Goal: Transaction & Acquisition: Subscribe to service/newsletter

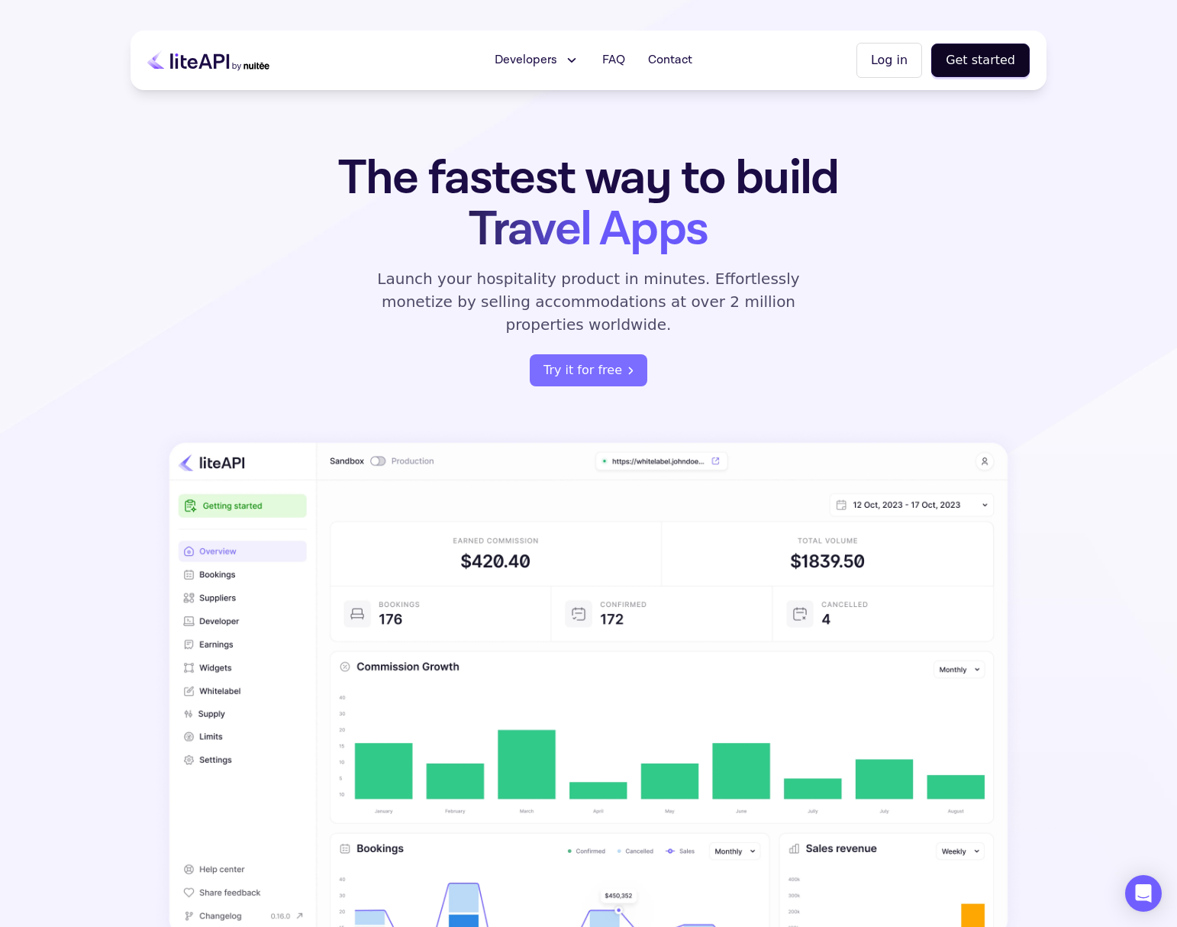
click at [257, 616] on img at bounding box center [588, 690] width 867 height 522
click at [557, 51] on span "Developers" at bounding box center [526, 60] width 63 height 18
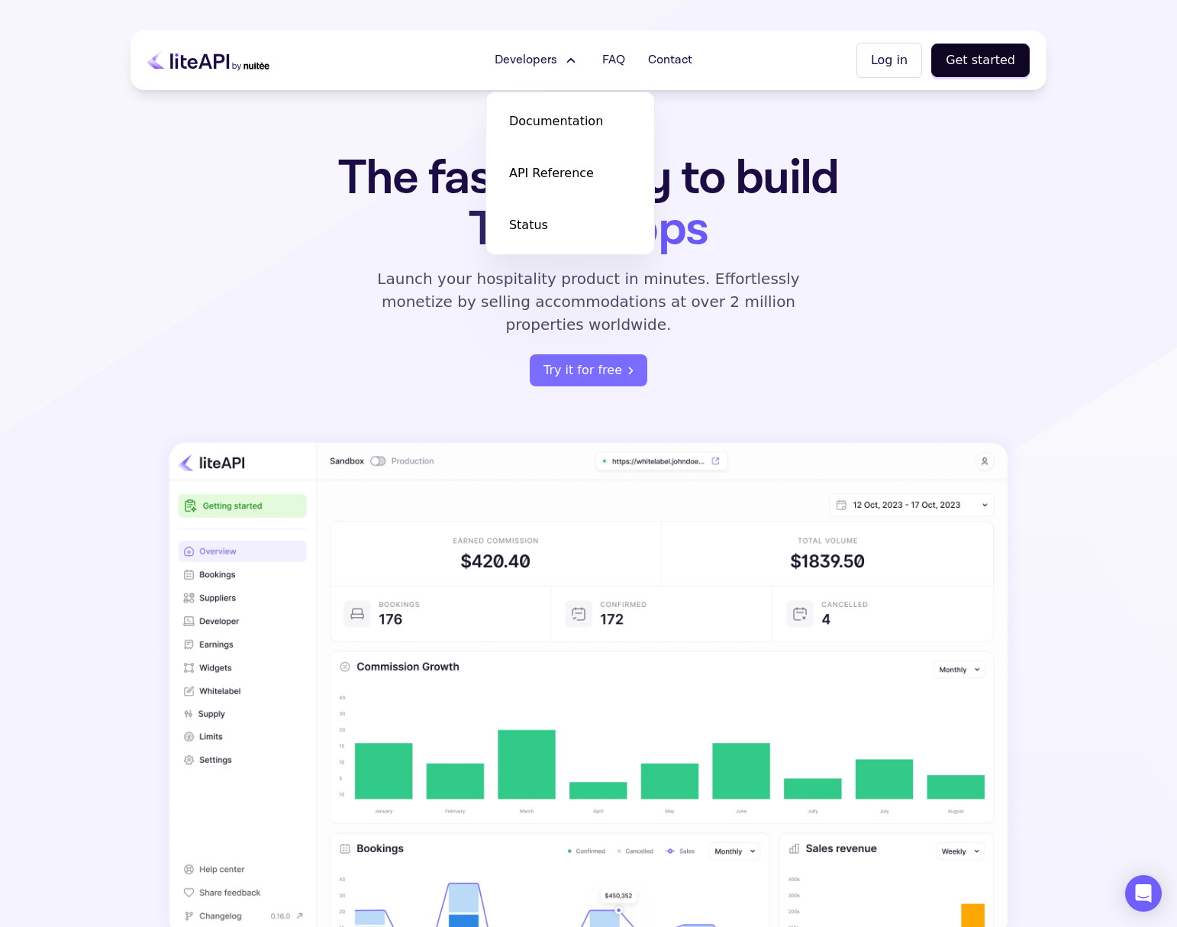
click at [399, 333] on div "The fastest way to build Travel Apps Launch your hospitality product in minutes…" at bounding box center [588, 270] width 597 height 234
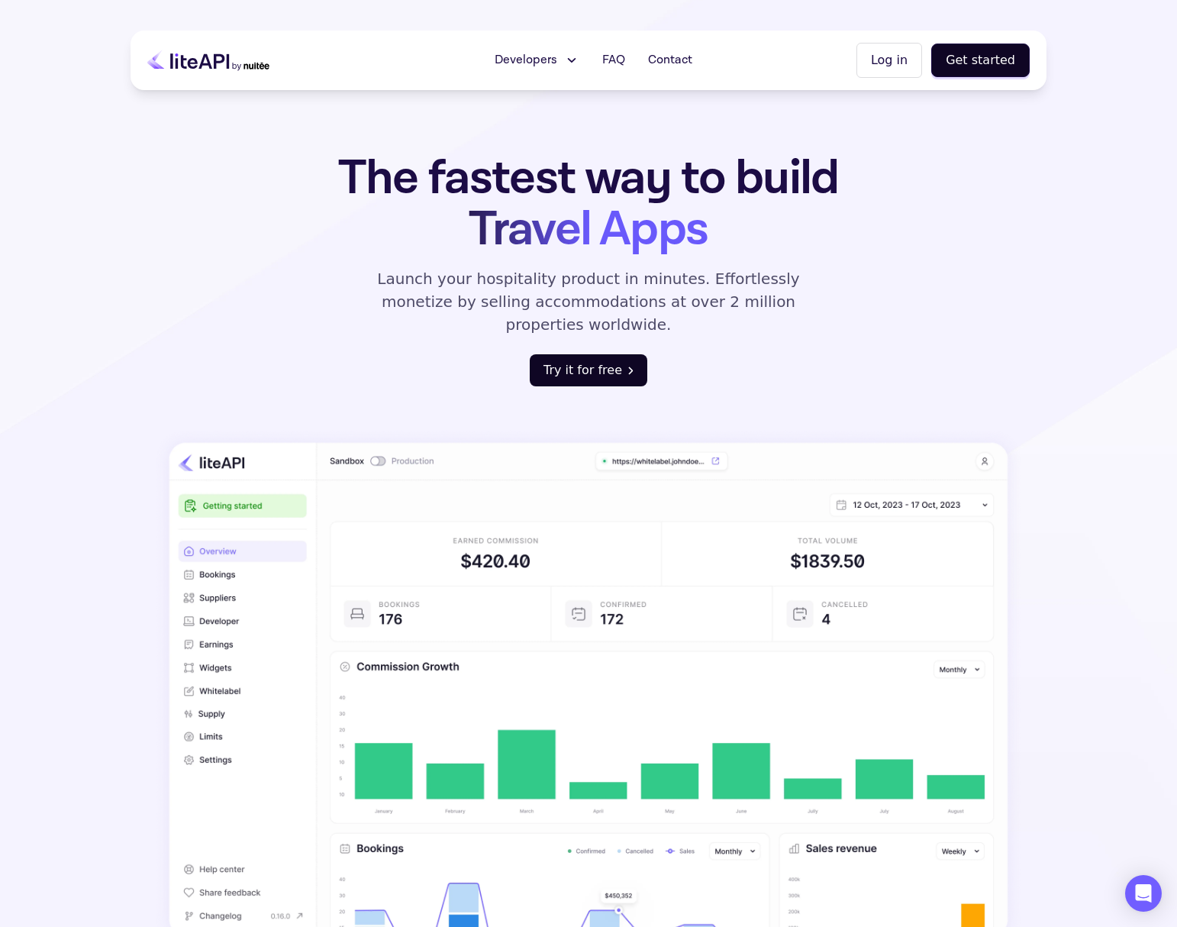
click at [544, 354] on button "Try it for free" at bounding box center [589, 370] width 118 height 32
click at [996, 64] on button "Get started" at bounding box center [981, 61] width 98 height 34
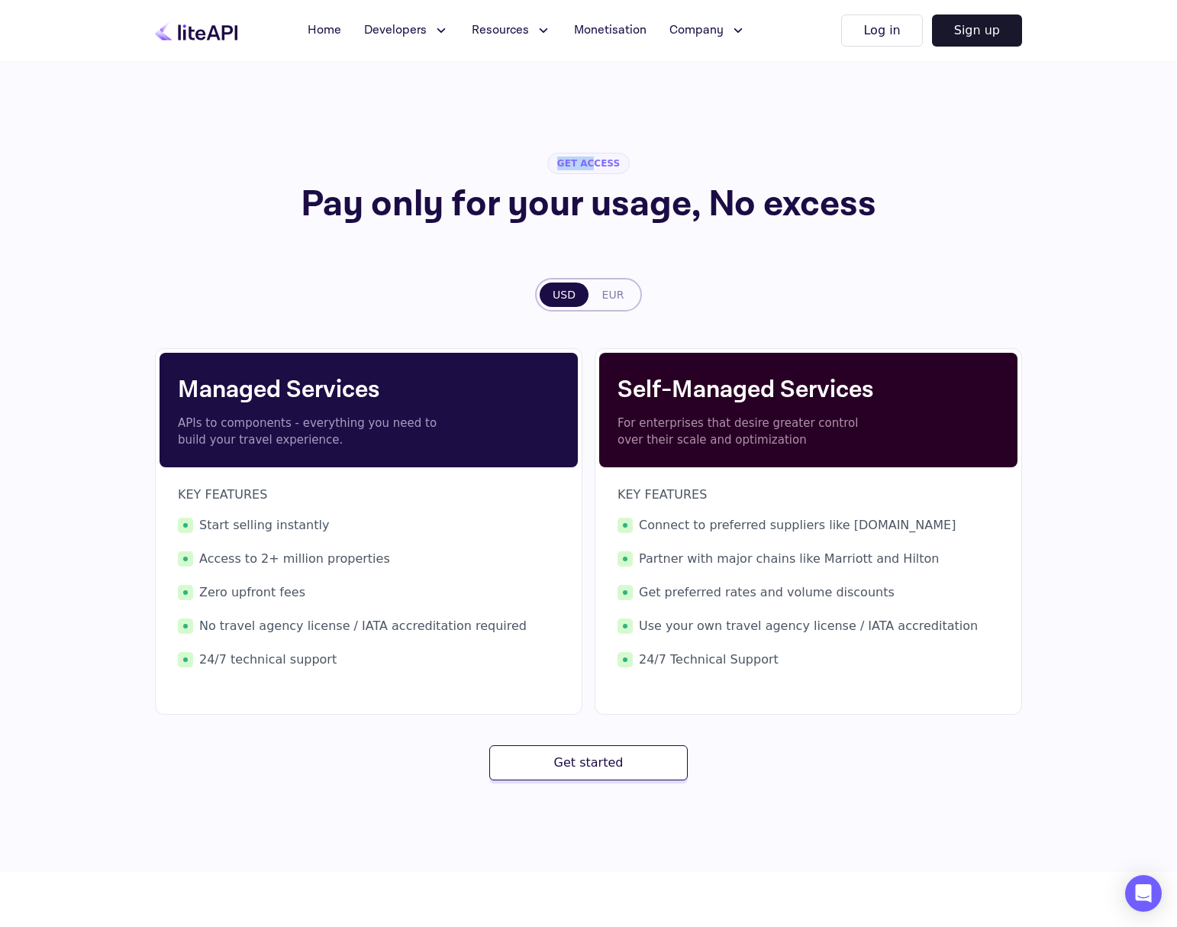
click at [594, 157] on span "GET ACCESS" at bounding box center [588, 163] width 82 height 21
click at [837, 602] on div "Connect to preferred suppliers like [DOMAIN_NAME] Partner with major chains lik…" at bounding box center [809, 592] width 382 height 153
click at [827, 600] on div at bounding box center [827, 600] width 0 height 0
click at [621, 766] on button "Get started" at bounding box center [588, 762] width 199 height 35
